Goal: Task Accomplishment & Management: Use online tool/utility

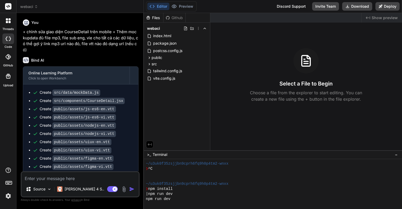
scroll to position [96, 0]
click at [36, 7] on icon at bounding box center [36, 7] width 4 height 4
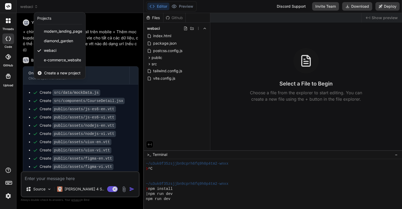
click at [113, 43] on div at bounding box center [201, 104] width 402 height 209
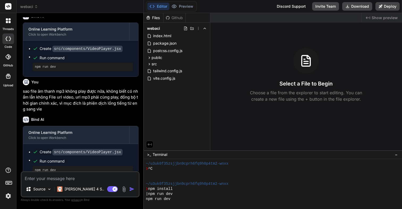
scroll to position [629, 0]
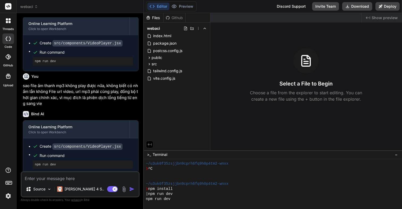
click at [74, 182] on div "Source Claude 4 S.. Agent Mode. When this toggle is activated, AI automatically…" at bounding box center [80, 185] width 119 height 26
click at [74, 178] on textarea at bounding box center [80, 177] width 117 height 10
type textarea "c"
type textarea "x"
type textarea "ch"
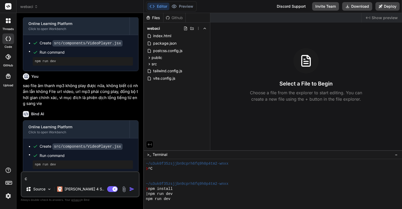
type textarea "x"
type textarea "chi"
type textarea "x"
type textarea "chin"
type textarea "x"
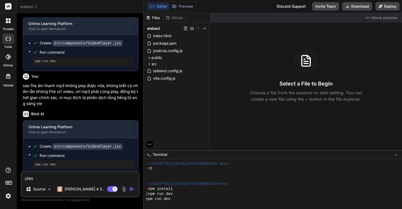
type textarea "chinh"
type textarea "x"
type textarea "chỉnh"
type textarea "x"
type textarea "chỉnh"
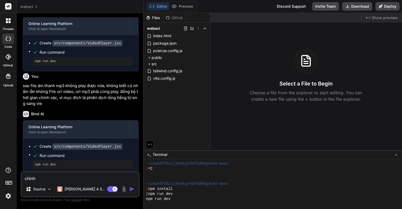
type textarea "x"
type textarea "chỉnh s"
type textarea "x"
type textarea "chỉnh su"
type textarea "x"
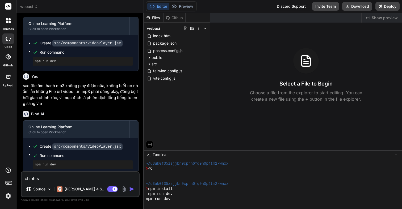
type textarea "chỉnh sư"
type textarea "x"
type textarea "chỉnh sưa"
type textarea "x"
type textarea "chỉnh sửa"
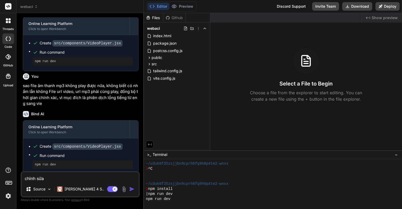
type textarea "x"
type textarea "chỉnh sửa"
type textarea "x"
type textarea "chỉnh sửa c"
type textarea "x"
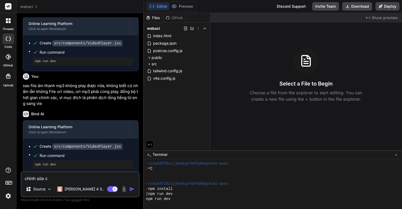
type textarea "chỉnh sửa co"
type textarea "x"
type textarea "chỉnh sửa cod"
type textarea "x"
type textarea "chỉnh sửa code"
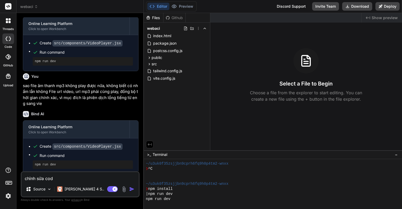
type textarea "x"
type textarea "chỉnh sửa code"
type textarea "x"
type textarea "chỉnh sửa code t"
type textarea "x"
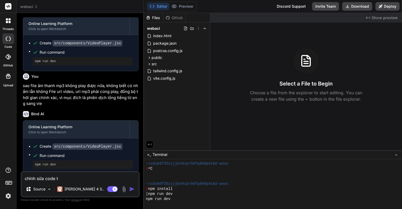
type textarea "chỉnh sửa code tr"
type textarea "x"
type textarea "chỉnh sửa code tre"
type textarea "x"
type textarea "chỉnh sửa code trê"
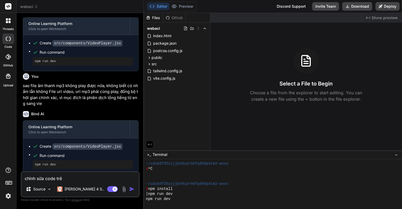
type textarea "x"
type textarea "chỉnh sửa code trên"
type textarea "x"
type textarea "chỉnh sửa code trên"
type textarea "x"
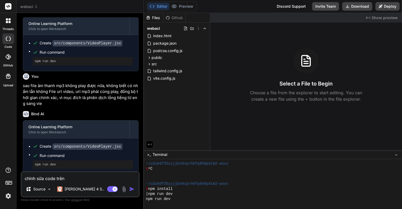
type textarea "chỉnh sửa code trên d"
type textarea "x"
type textarea "chỉnh sửa code trên du"
type textarea "x"
type textarea "chỉnh sửa code trên dug"
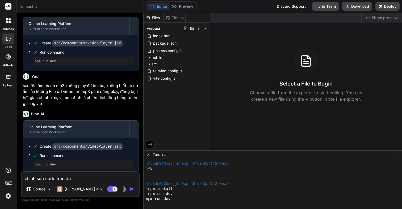
type textarea "x"
type textarea "chỉnh sửa code trên du"
type textarea "x"
type textarea "chỉnh sửa code trên d"
type textarea "x"
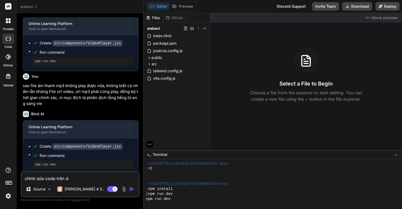
type textarea "chỉnh sửa code trên"
type textarea "x"
type textarea "chỉnh sửa code trên d"
type textarea "x"
type textarea "chỉnh sửa code trên du"
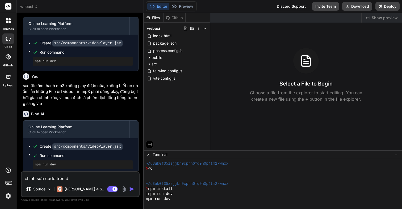
type textarea "x"
type textarea "chỉnh sửa code trên dun"
type textarea "x"
type textarea "chỉnh sửa code trên dung"
type textarea "x"
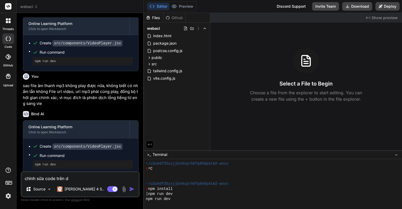
type textarea "chỉnh sửa code trên dùng"
type textarea "x"
type textarea "chỉnh sửa code trên dùng"
type textarea "x"
type textarea "chỉnh sửa code trên dùng a"
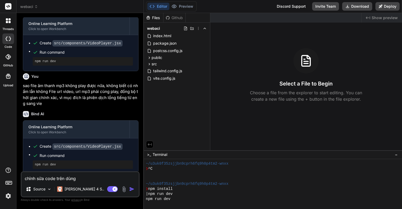
type textarea "x"
type textarea "chỉnh sửa code trên dùng"
type textarea "x"
type textarea "chỉnh sửa code trên dùng s"
type textarea "x"
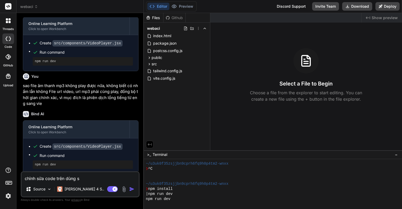
type textarea "chỉnh sửa code trên dùng su"
type textarea "x"
type textarea "chỉnh sửa code trên dùng sup"
type textarea "x"
type textarea "chỉnh sửa code trên dùng supe"
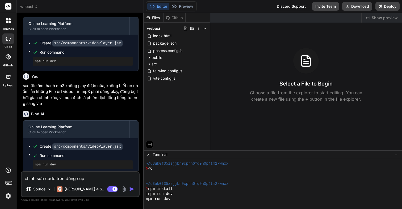
type textarea "x"
type textarea "chỉnh sửa code trên dùng sup"
type textarea "x"
type textarea "chỉnh sửa code trên dùng supa"
type textarea "x"
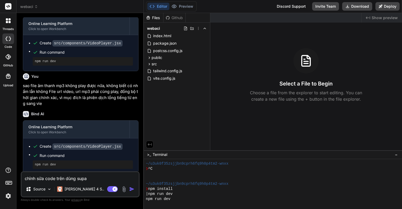
type textarea "chỉnh sửa code trên dùng supab"
type textarea "x"
type textarea "chỉnh sửa code trên dùng supaba"
type textarea "x"
type textarea "chỉnh sửa code trên dùng supabas"
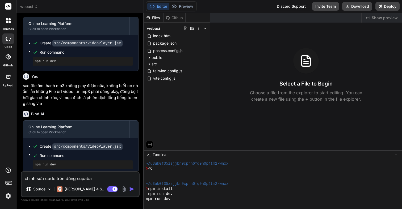
type textarea "x"
type textarea "chỉnh sửa code trên dùng supabase"
type textarea "x"
type textarea "chỉnh sửa code trên dùng supabase"
type textarea "x"
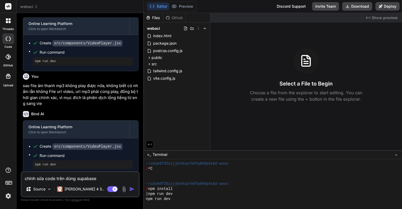
type textarea "chỉnh sửa code trên dùng supabase a"
type textarea "x"
type textarea "chỉnh sửa code trên dùng supabase ap"
type textarea "x"
type textarea "chỉnh sửa code trên dùng supabase api"
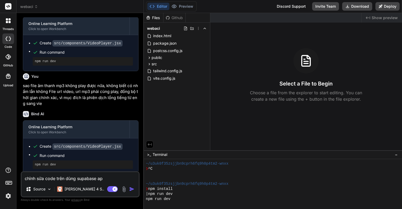
type textarea "x"
type textarea "chỉnh sửa code trên dùng supabase api,"
type textarea "x"
type textarea "chỉnh sửa code trên dùng supabase api,"
type textarea "x"
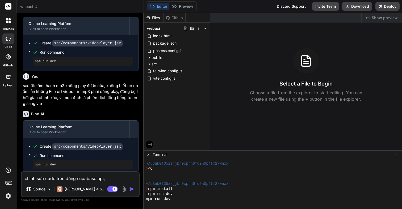
type textarea "chỉnh sửa code trên dùng supabase api, c"
type textarea "x"
type textarea "chỉnh sửa code trên dùng supabase api, co"
type textarea "x"
type textarea "chỉnh sửa code trên dùng supabase api, có"
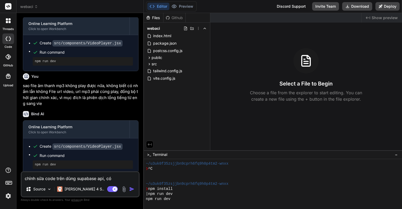
type textarea "x"
type textarea "chỉnh sửa code trên dùng supabase api, có"
type textarea "x"
type textarea "chỉnh sửa code trên dùng supabase api, có c"
type textarea "x"
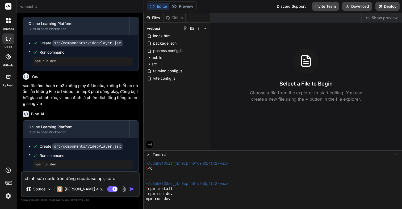
type textarea "chỉnh sửa code trên dùng supabase api, có ca"
type textarea "x"
type textarea "chỉnh sửa code trên dùng supabase api, có cat"
type textarea "x"
type textarea "chỉnh sửa code trên dùng supabase api, có cate"
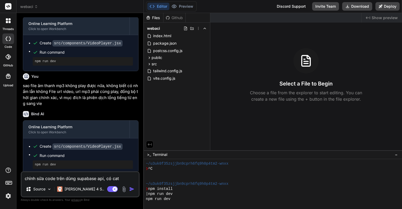
type textarea "x"
type textarea "chỉnh sửa code trên dùng supabase api, có categ"
type textarea "x"
type textarea "chỉnh sửa code trên dùng supabase api, có catego"
type textarea "x"
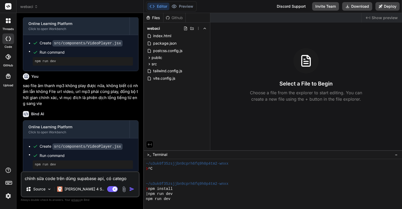
type textarea "chỉnh sửa code trên dùng supabase api, có categor"
type textarea "x"
type textarea "chỉnh sửa code trên dùng supabase api, có category"
type textarea "x"
type textarea "chỉnh sửa code trên dùng supabase api, có category,"
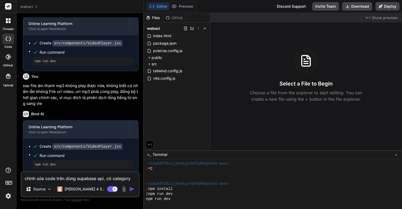
type textarea "x"
type textarea "chỉnh sửa code trên dùng supabase api, có category,"
type textarea "x"
type textarea "chỉnh sửa code trên dùng supabase api, có category,"
type textarea "x"
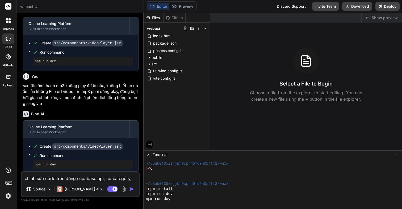
type textarea "chỉnh sửa code trên dùng supabase api, có category"
type textarea "x"
type textarea "chỉnh sửa code trên dùng supabase api, có categor"
type textarea "x"
type textarea "chỉnh sửa code trên dùng supabase api, có catego"
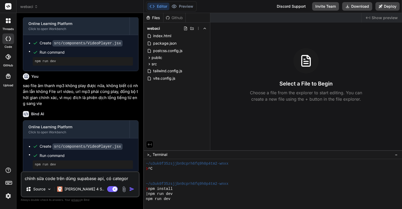
type textarea "x"
type textarea "chỉnh sửa code trên dùng supabase api, có categ"
type textarea "x"
type textarea "chỉnh sửa code trên dùng supabase api, có cate"
type textarea "x"
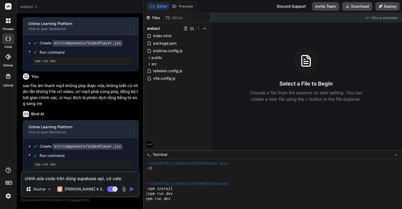
type textarea "chỉnh sửa code trên dùng supabase api, có cat"
type textarea "x"
type textarea "chỉnh sửa code trên dùng supabase api, có ca"
type textarea "x"
type textarea "chỉnh sửa code trên dùng supabase api, có c"
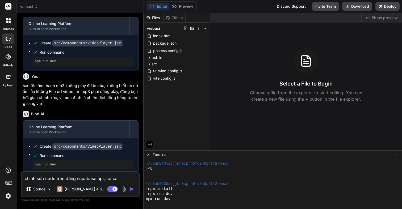
type textarea "x"
type textarea "chỉnh sửa code trên dùng supabase api, có"
type textarea "x"
type textarea "chỉnh sửa code trên dùng supabase api, có c"
type textarea "x"
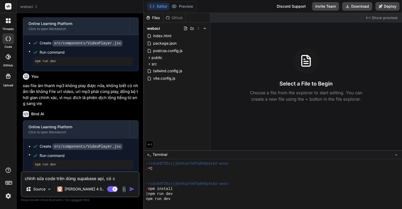
type textarea "chỉnh sửa code trên dùng supabase api, có ca"
type textarea "x"
type textarea "chỉnh sửa code trên dùng supabase api, có cac"
type textarea "x"
type textarea "chỉnh sửa code trên dùng supabase api, có các"
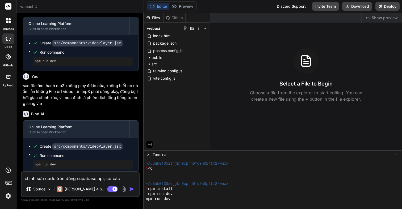
type textarea "x"
type textarea "chỉnh sửa code trên dùng supabase api, có các"
type textarea "x"
type textarea "chỉnh sửa code trên dùng supabase api, có các t"
type textarea "x"
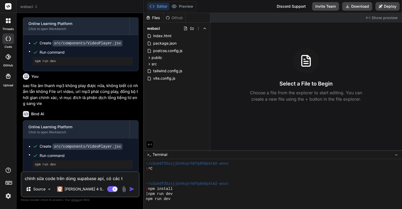
type textarea "chỉnh sửa code trên dùng supabase api, có các ta"
type textarea "x"
type textarea "chỉnh sửa code trên dùng supabase api, có các tab"
type textarea "x"
type textarea "chỉnh sửa code trên dùng supabase api, có các tabl"
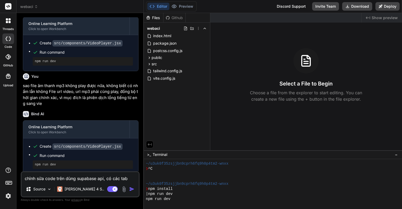
type textarea "x"
type textarea "chỉnh sửa code trên dùng supabase api, có các table"
type textarea "x"
type textarea "chỉnh sửa code trên dùng supabase api, có các table,"
type textarea "x"
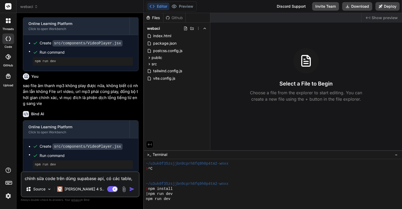
type textarea "chỉnh sửa code trên dùng supabase api, có các table,"
type textarea "x"
type textarea "chỉnh sửa code trên dùng supabase api, có các table,"
type textarea "x"
type textarea "chỉnh sửa code trên dùng supabase api, có các table"
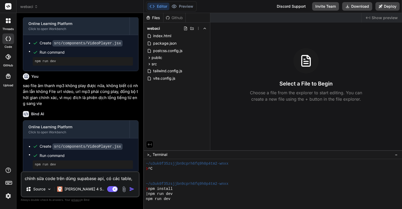
type textarea "x"
type textarea "chỉnh sửa code trên dùng supabase api, có các table,"
type textarea "x"
type textarea "chỉnh sửa code trên dùng supabase api, có các table,"
type textarea "x"
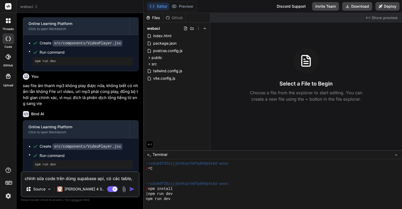
type textarea "chỉnh sửa code trên dùng supabase api, có các table,"
type textarea "x"
type textarea "chỉnh sửa code trên dùng supabase api, có các table"
type textarea "x"
type textarea "chỉnh sửa code trên dùng supabase api, có các table:"
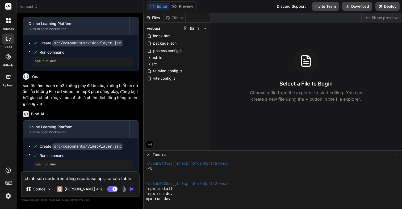
type textarea "x"
type textarea "chỉnh sửa code trên dùng supabase api, có các table:"
type textarea "x"
type textarea "chỉnh sửa code trên dùng supabase api, có các table: c"
type textarea "x"
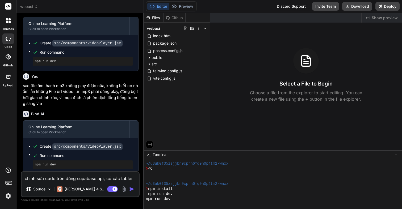
type textarea "chỉnh sửa code trên dùng supabase api, có các table: ca"
type textarea "x"
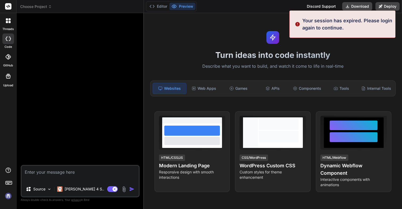
scroll to position [0, 0]
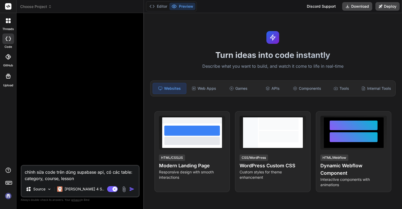
click at [7, 199] on img at bounding box center [8, 196] width 9 height 9
click at [89, 180] on textarea "chỉnh sửa code trên dùng supabase api, có các table: category, course, lesson" at bounding box center [80, 174] width 117 height 16
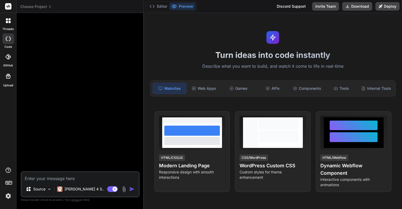
click at [37, 5] on span "Choose Project" at bounding box center [36, 6] width 32 height 5
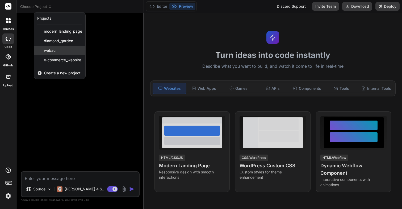
click at [56, 52] on span "webaci" at bounding box center [50, 50] width 13 height 5
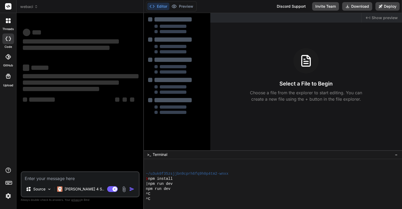
scroll to position [106, 0]
click at [66, 176] on textarea at bounding box center [80, 177] width 117 height 10
paste textarea "chỉnh sửa code trên dùng supabase api, có các table: category, course, lesson"
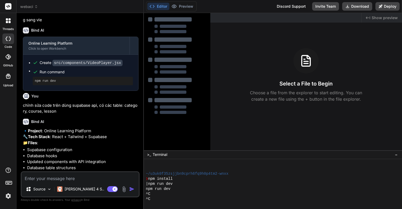
scroll to position [770, 0]
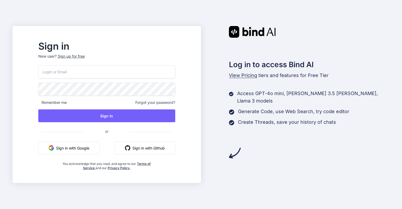
type input "[EMAIL_ADDRESS][PERSON_NAME][DOMAIN_NAME]"
click at [100, 149] on button "Sign in with Google" at bounding box center [68, 148] width 61 height 13
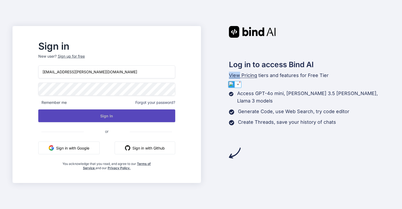
click at [142, 118] on button "Sign In" at bounding box center [106, 116] width 137 height 13
click at [142, 117] on button "Sign In" at bounding box center [106, 116] width 137 height 13
